Goal: Communication & Community: Answer question/provide support

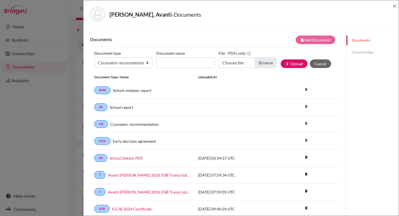
select select "4"
click at [395, 6] on span "×" at bounding box center [395, 6] width 4 height 8
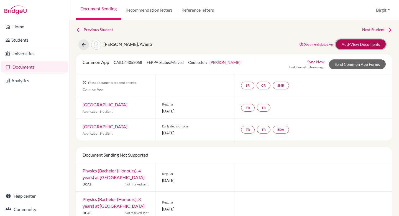
click at [349, 45] on link "Add/View Documents" at bounding box center [361, 44] width 50 height 10
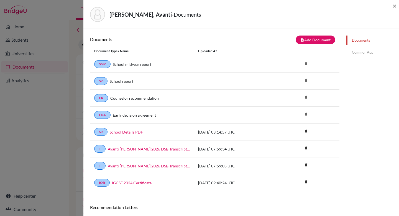
click at [359, 52] on link "Common App" at bounding box center [372, 52] width 52 height 10
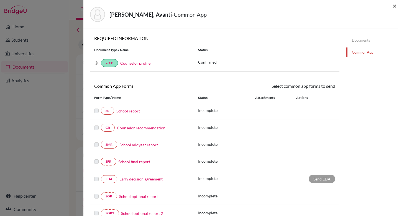
click at [396, 6] on span "×" at bounding box center [395, 6] width 4 height 8
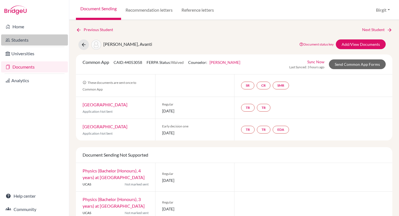
click at [20, 38] on link "Students" at bounding box center [34, 39] width 67 height 11
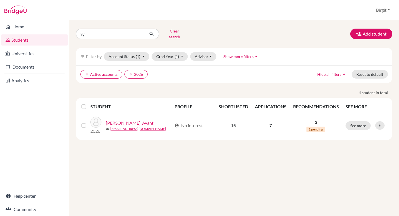
type input "[PERSON_NAME]"
click button "submit" at bounding box center [151, 34] width 15 height 11
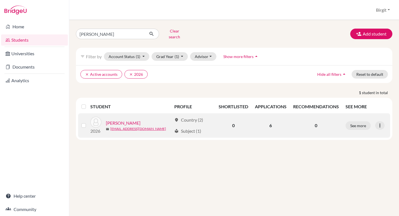
click at [117, 119] on link "[PERSON_NAME]" at bounding box center [123, 122] width 35 height 7
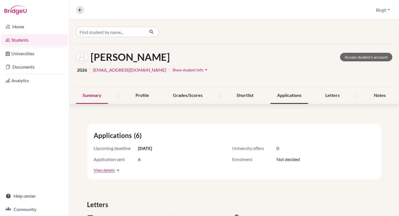
click at [295, 97] on div "Applications" at bounding box center [289, 95] width 38 height 16
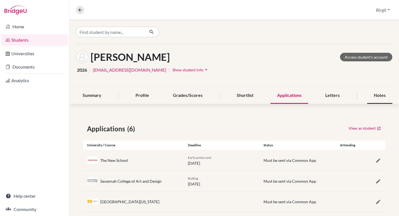
click at [374, 94] on div "Notes" at bounding box center [379, 95] width 25 height 16
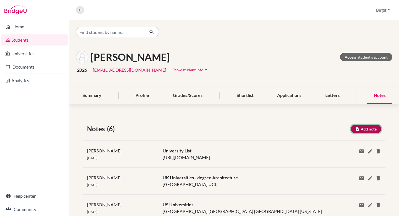
click at [361, 127] on button "Add note" at bounding box center [366, 128] width 30 height 9
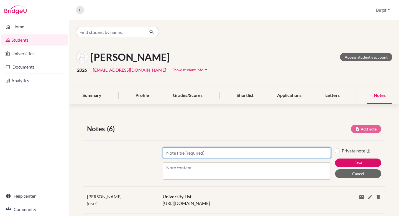
click at [233, 154] on input "Title" at bounding box center [247, 152] width 168 height 11
type input "ED"
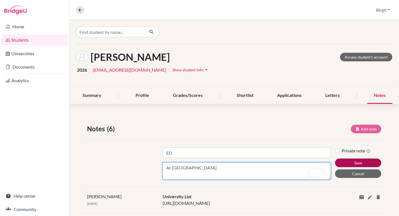
type textarea "At [GEOGRAPHIC_DATA]"
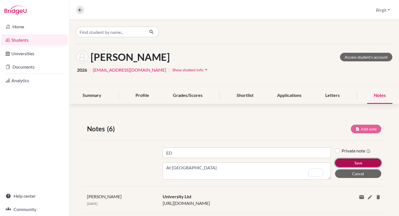
click at [356, 160] on button "Save" at bounding box center [358, 162] width 46 height 9
type input "ED"
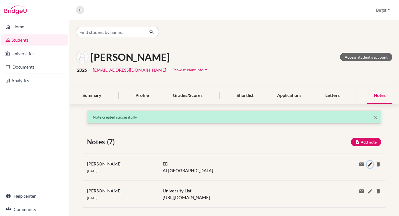
click at [367, 164] on icon at bounding box center [370, 164] width 6 height 6
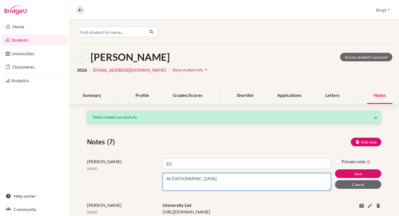
click at [230, 180] on textarea "At [GEOGRAPHIC_DATA]" at bounding box center [247, 181] width 168 height 17
type textarea "At UMich for Architecture"
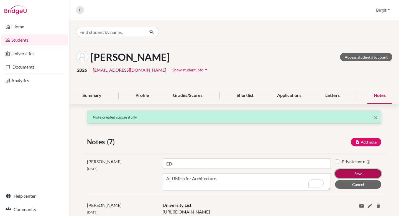
click at [359, 175] on button "Save" at bounding box center [358, 173] width 46 height 9
